Goal: Information Seeking & Learning: Learn about a topic

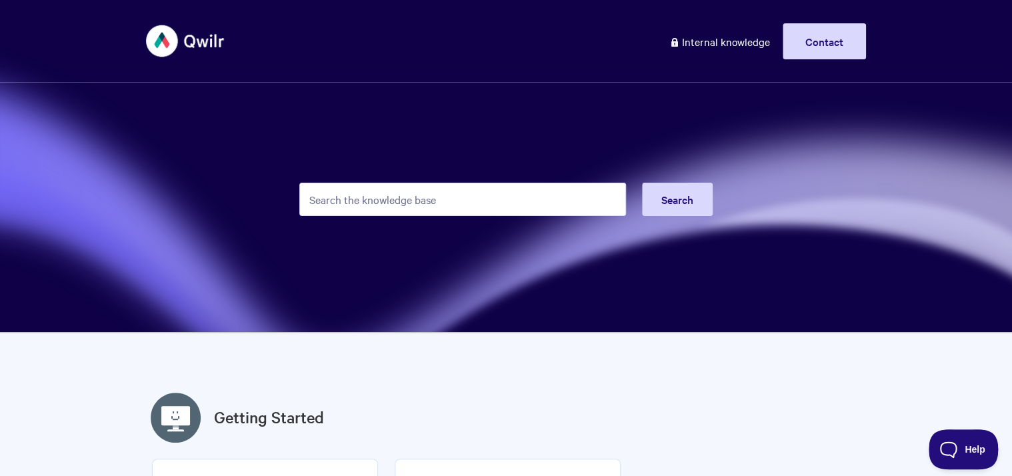
click at [517, 212] on input "Search the knowledge base" at bounding box center [462, 199] width 327 height 33
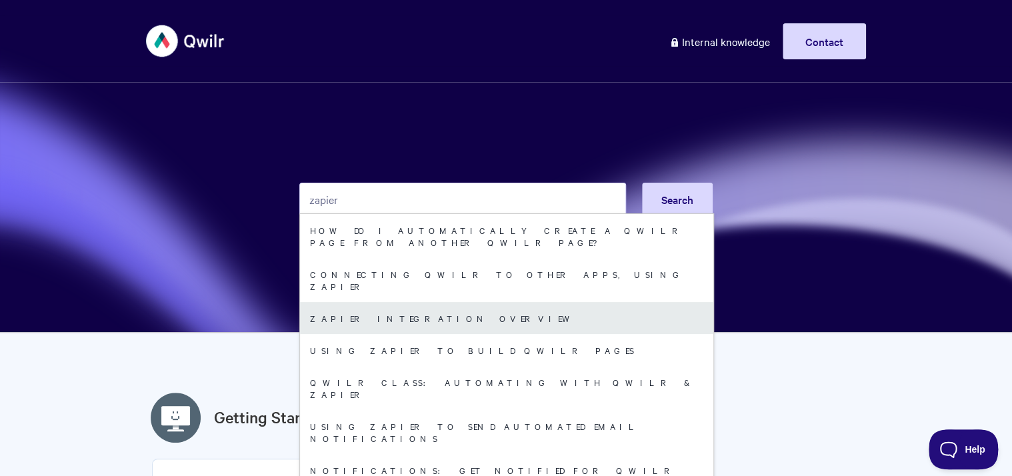
type input "zapier"
click at [461, 302] on link "Zapier integration overview" at bounding box center [506, 318] width 413 height 32
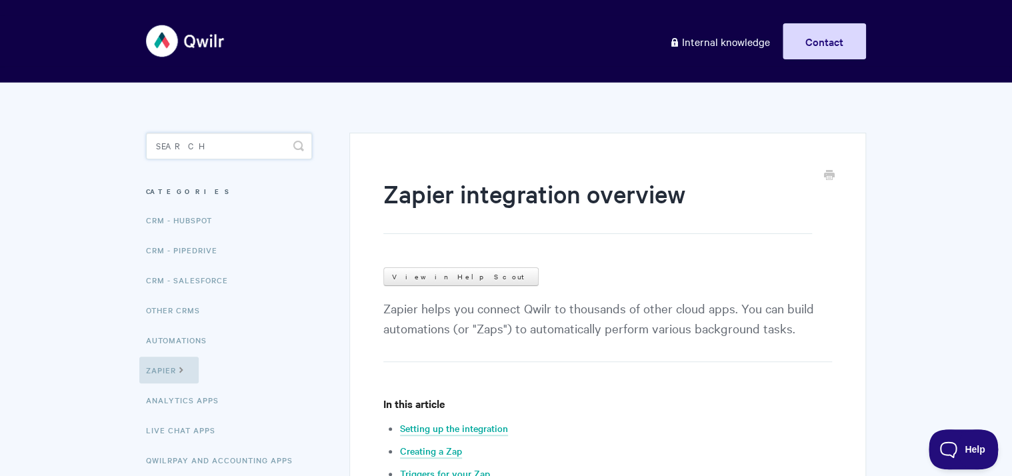
click at [256, 146] on input "Search" at bounding box center [229, 146] width 166 height 27
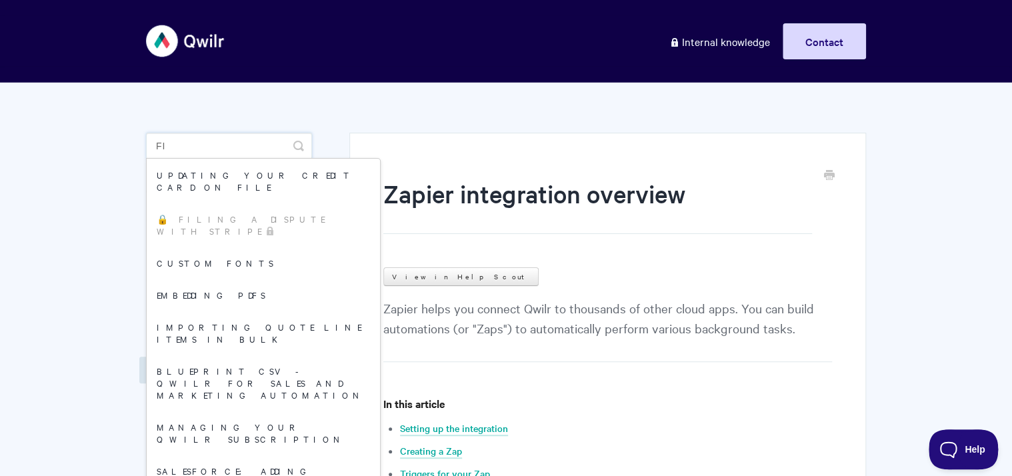
type input "f"
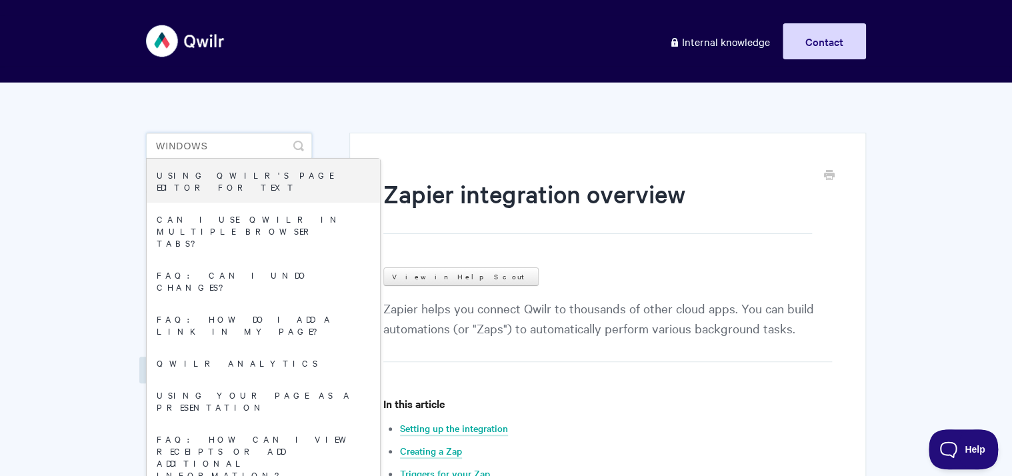
type input "windows"
